Goal: Task Accomplishment & Management: Manage account settings

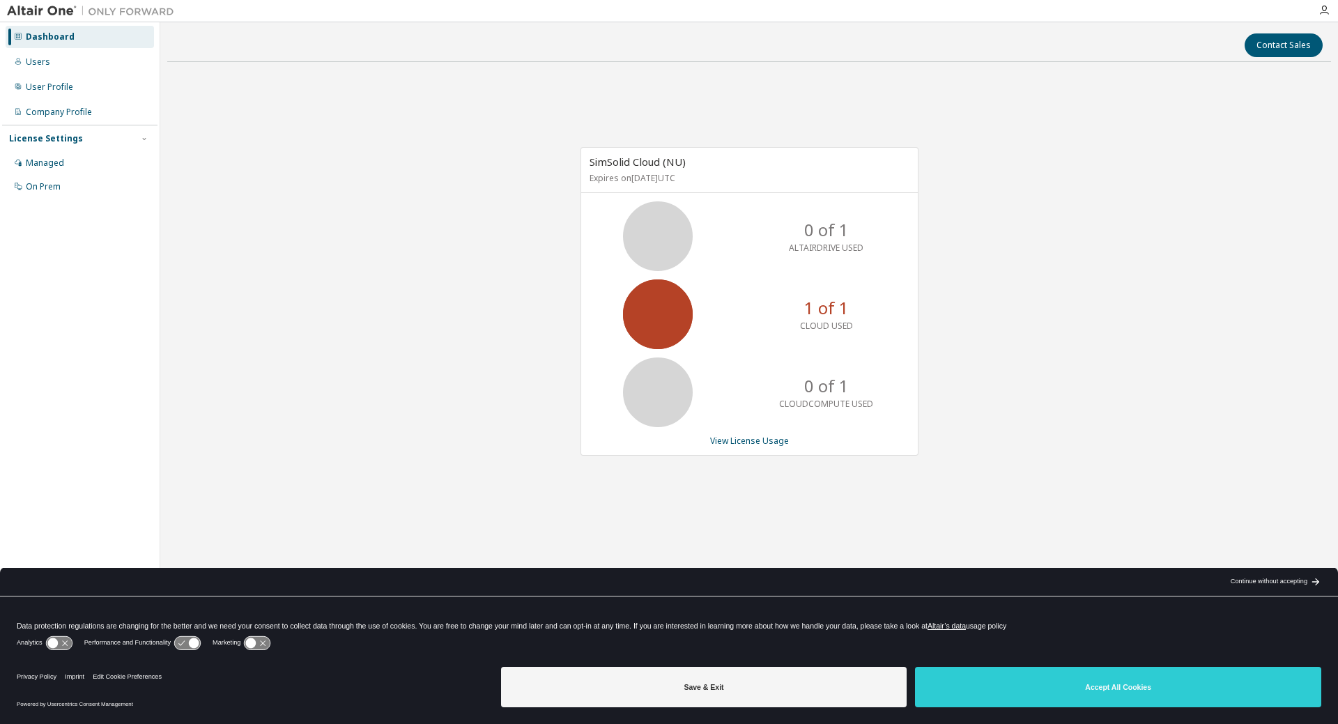
drag, startPoint x: 574, startPoint y: 321, endPoint x: 498, endPoint y: 321, distance: 76.0
click at [586, 343] on div "SimSolid Cloud (NU) Expires on July 1, 2026 UTC 0 of 1 ALTAIRDRIVE USED 1 of 1 …" at bounding box center [742, 308] width 352 height 323
click at [458, 289] on div "SimSolid Cloud (NU) Expires on July 1, 2026 UTC 0 of 1 ALTAIRDRIVE USED 1 of 1 …" at bounding box center [749, 308] width 1164 height 470
click at [493, 242] on div "SimSolid Cloud (NU) Expires on July 1, 2026 UTC 0 of 1 ALTAIRDRIVE USED 1 of 1 …" at bounding box center [749, 308] width 1164 height 470
